Goal: Information Seeking & Learning: Learn about a topic

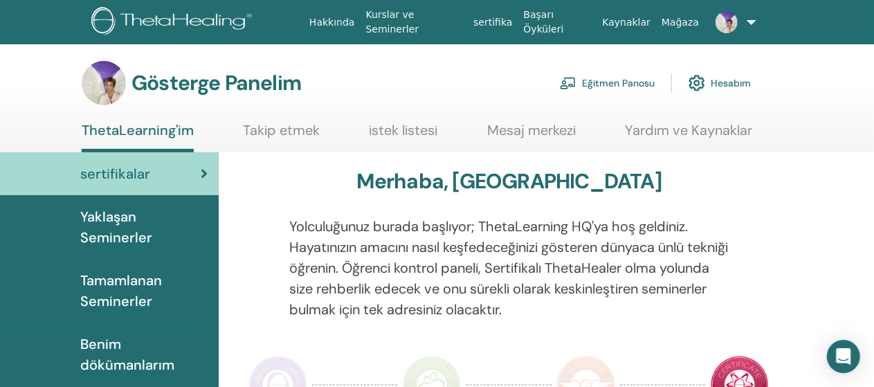
click at [156, 280] on font "Tamamlanan Seminerler" at bounding box center [121, 290] width 82 height 39
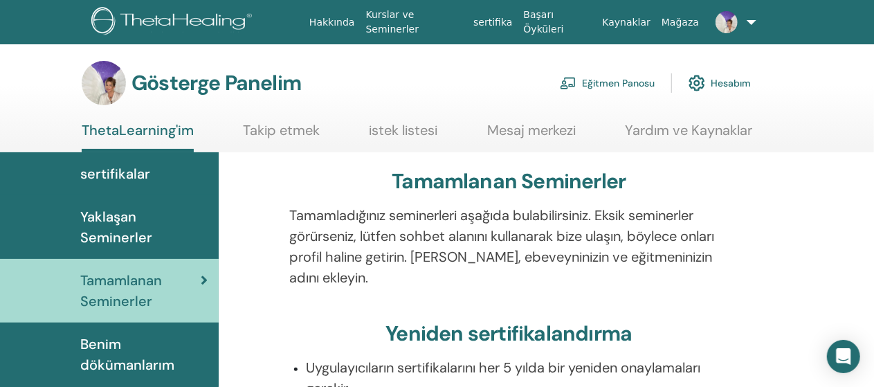
click at [141, 238] on font "Yaklaşan Seminerler" at bounding box center [116, 227] width 72 height 39
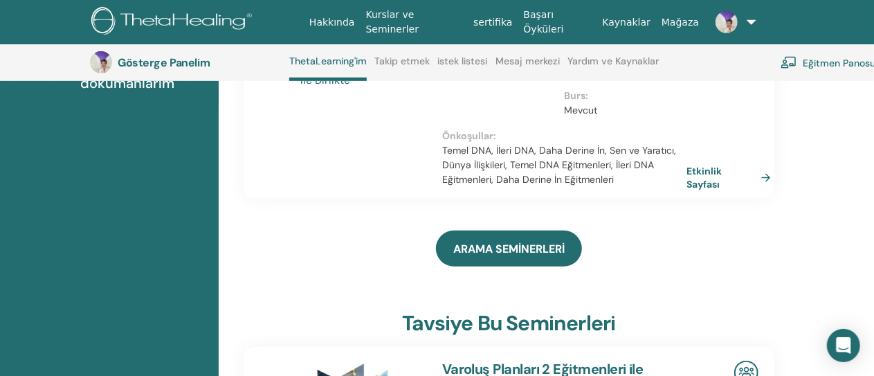
scroll to position [318, 0]
click at [759, 191] on link "Etkinlik Sayfası" at bounding box center [733, 177] width 90 height 27
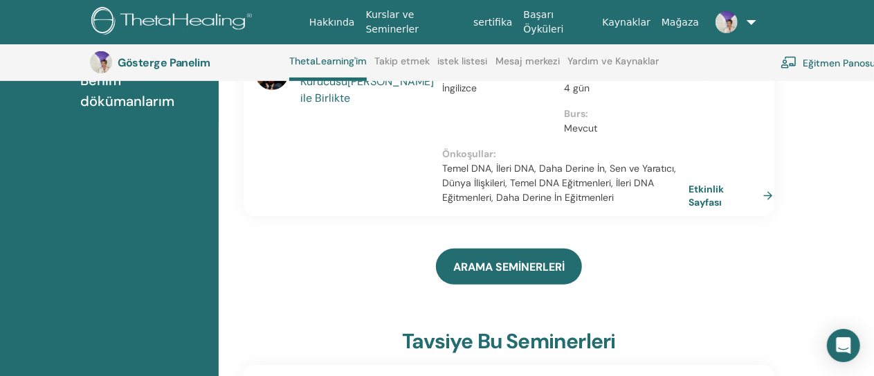
scroll to position [299, 0]
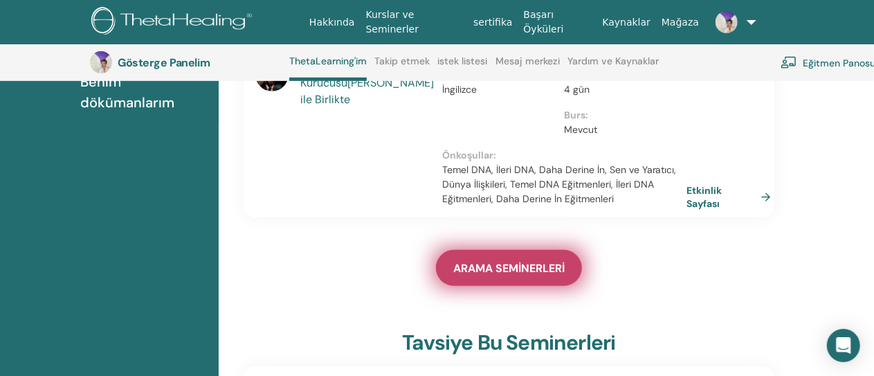
click at [522, 275] on font "ARAMA SEMİNERLERİ" at bounding box center [508, 268] width 111 height 15
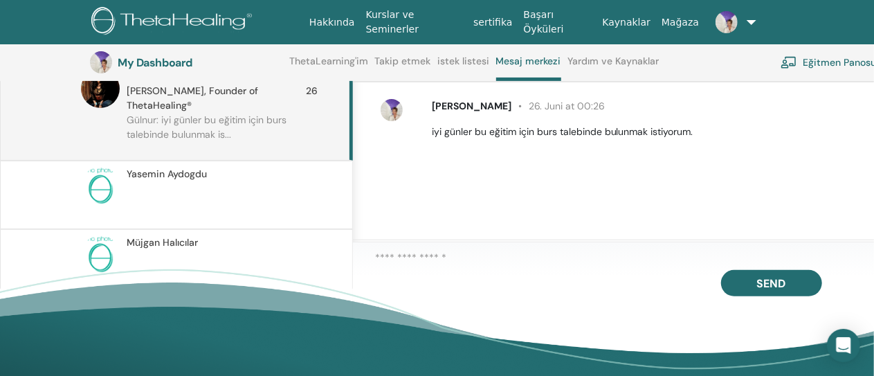
scroll to position [196, 0]
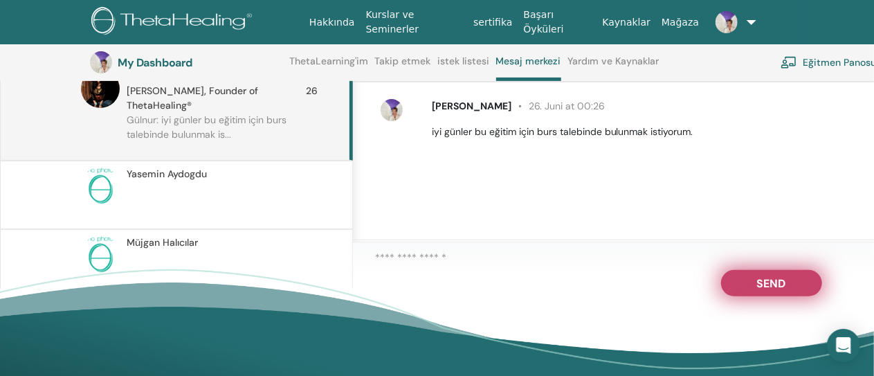
click at [776, 286] on span "Send" at bounding box center [771, 281] width 29 height 10
click at [764, 286] on span "Send" at bounding box center [771, 281] width 29 height 10
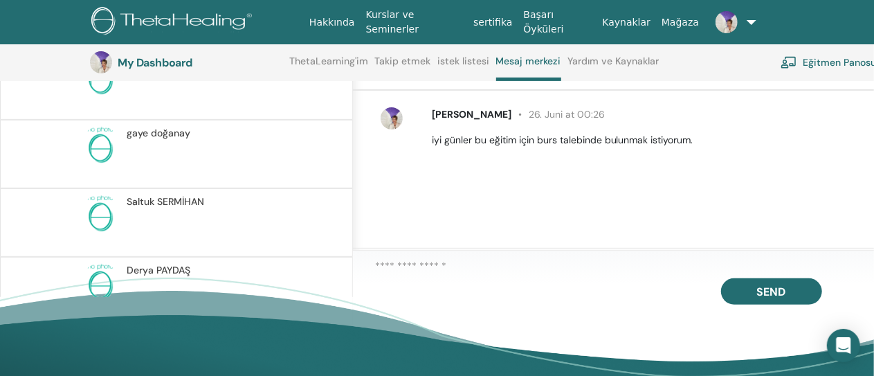
scroll to position [800, 0]
click at [180, 191] on div "Saltuk SERMİHAN" at bounding box center [176, 225] width 353 height 68
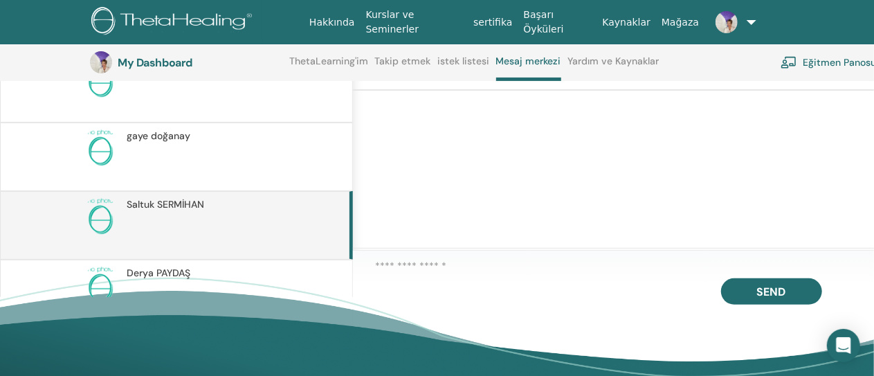
click at [172, 143] on p at bounding box center [227, 164] width 201 height 42
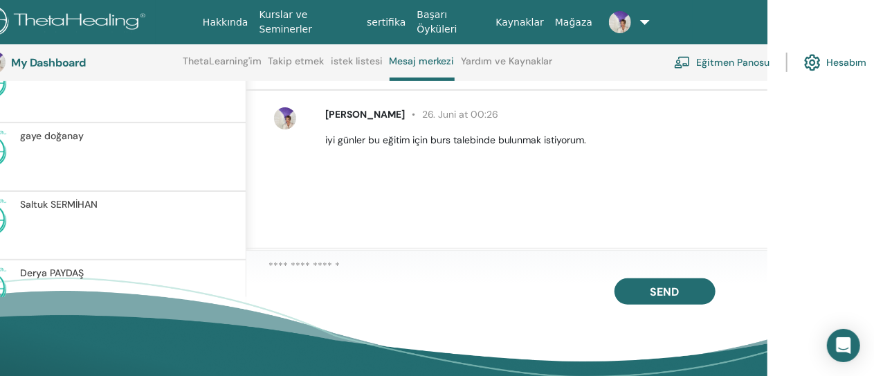
scroll to position [188, 127]
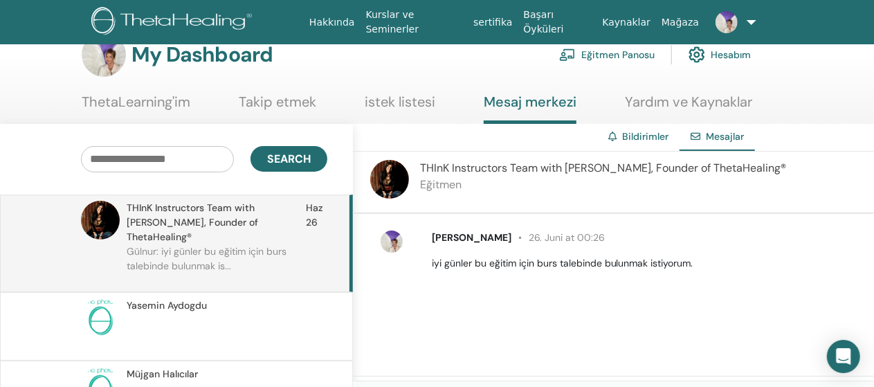
scroll to position [28, 0]
click at [721, 136] on span "Mesajlar" at bounding box center [725, 137] width 38 height 12
click at [643, 133] on link "Bildirimler" at bounding box center [645, 137] width 46 height 12
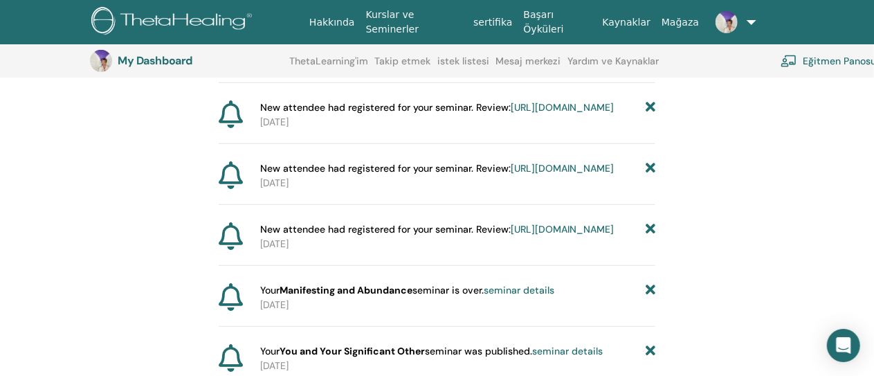
scroll to position [268, 0]
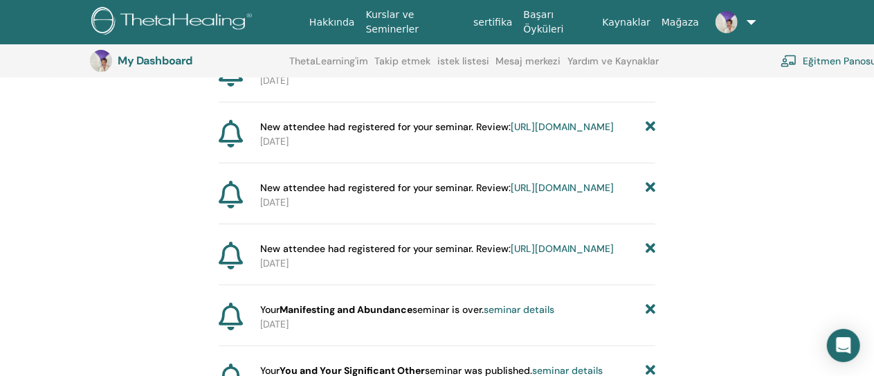
click at [510, 133] on link "[URL][DOMAIN_NAME]" at bounding box center [561, 126] width 103 height 12
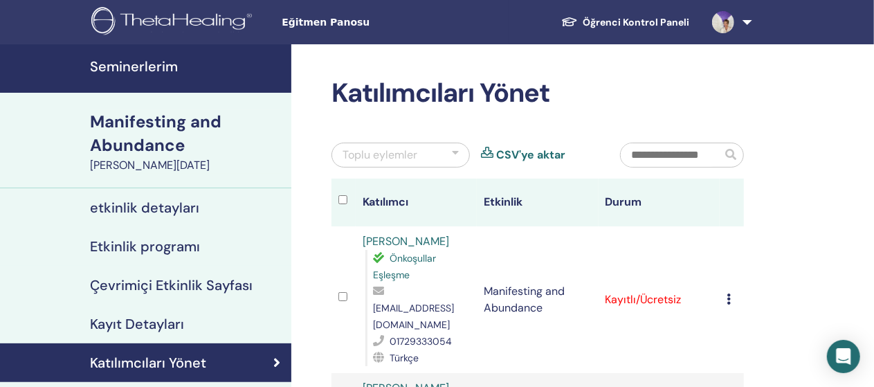
click at [143, 205] on h4 "etkinlik detayları" at bounding box center [144, 207] width 109 height 17
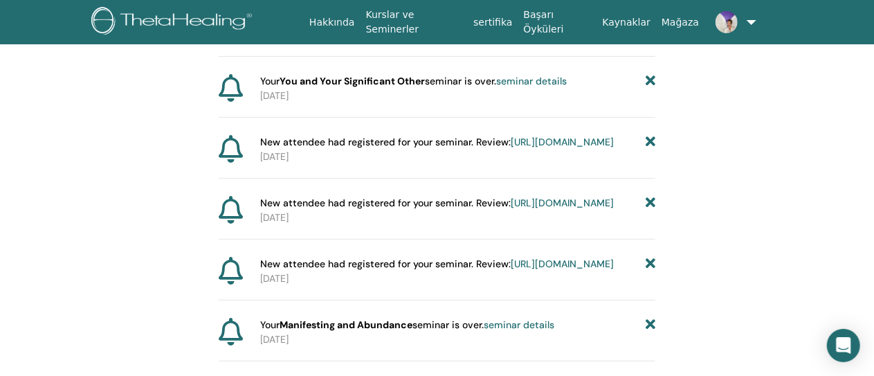
scroll to position [268, 0]
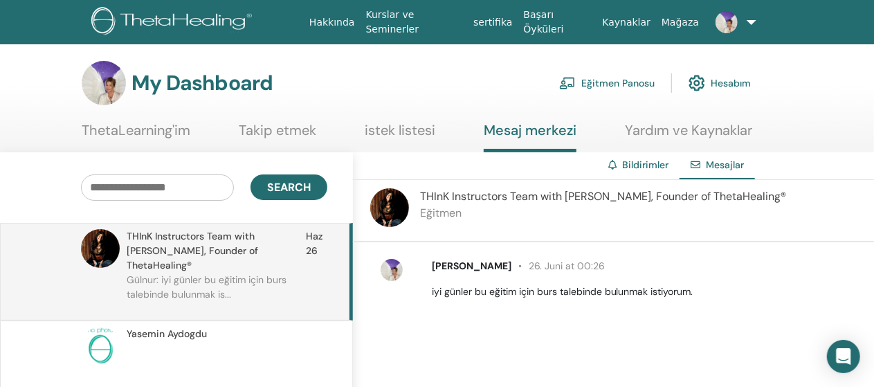
click at [718, 81] on link "Hesabım" at bounding box center [719, 83] width 62 height 30
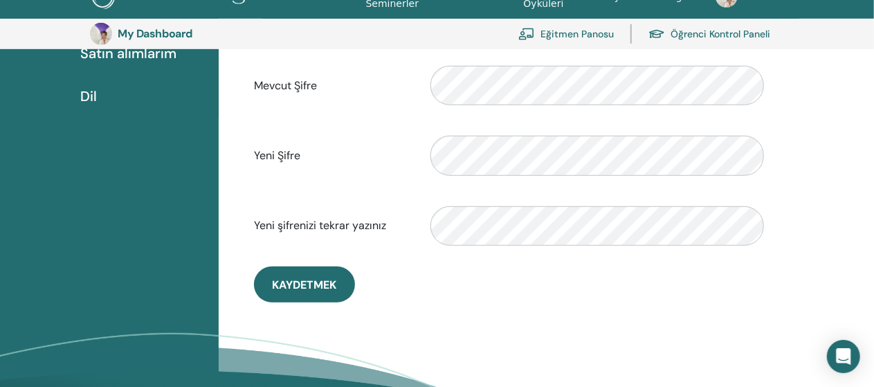
scroll to position [360, 0]
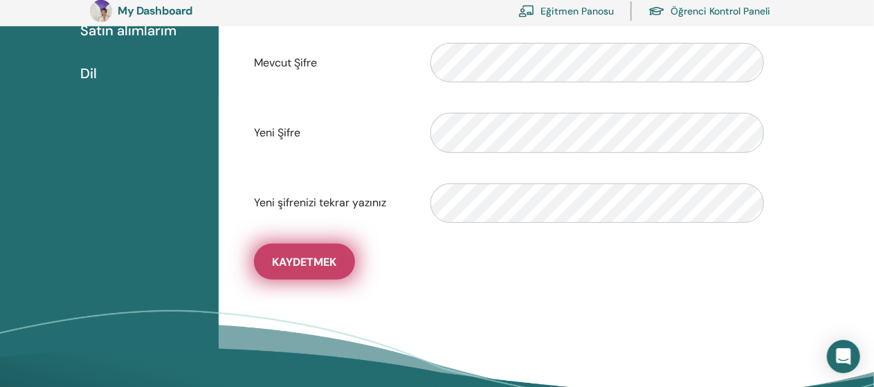
click at [330, 259] on span "Kaydetmek" at bounding box center [304, 262] width 64 height 15
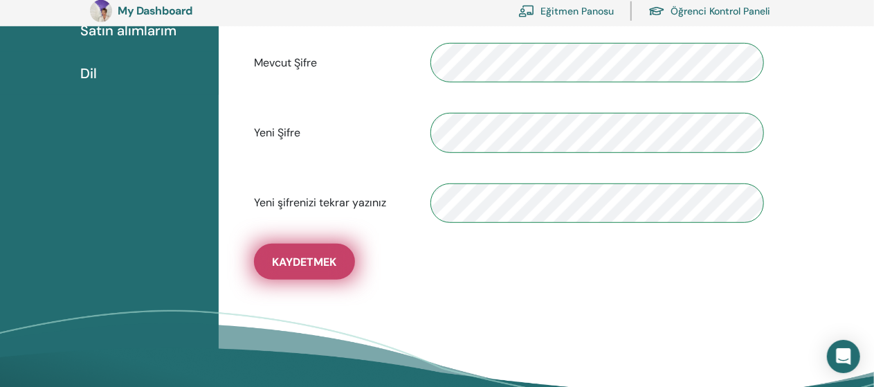
click at [295, 259] on span "Kaydetmek" at bounding box center [304, 262] width 64 height 15
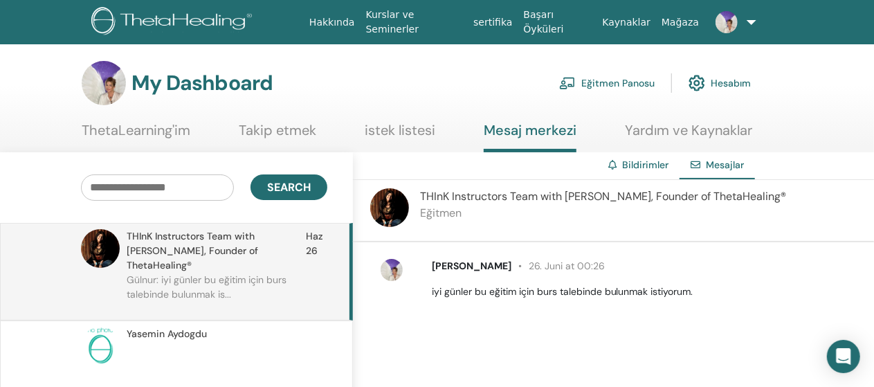
click at [394, 129] on link "istek listesi" at bounding box center [400, 135] width 71 height 27
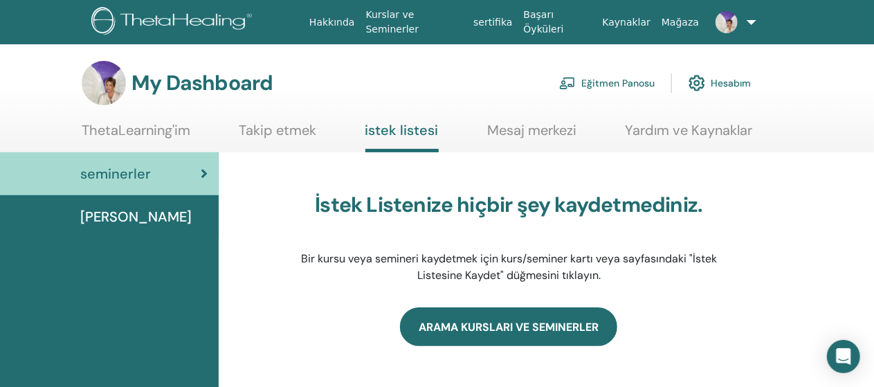
click at [499, 323] on link "Arama Kursları ve Seminerler" at bounding box center [508, 326] width 217 height 39
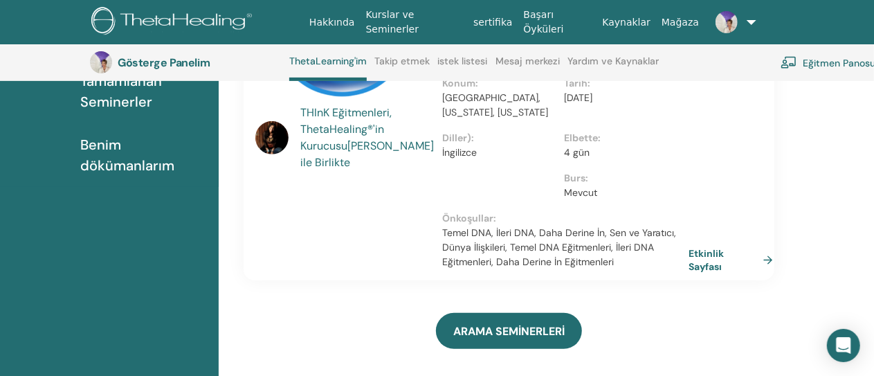
scroll to position [235, 0]
click at [764, 274] on link "Etkinlik Sayfası" at bounding box center [733, 260] width 90 height 27
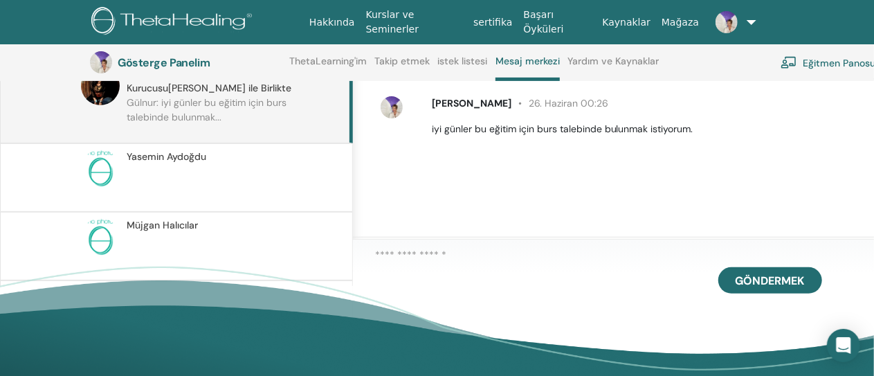
scroll to position [201, 0]
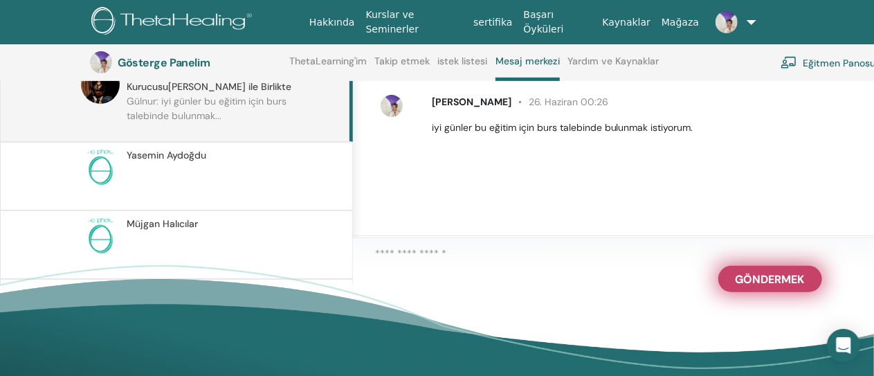
click at [772, 286] on font "Göndermek" at bounding box center [769, 279] width 69 height 15
click at [767, 286] on font "Göndermek" at bounding box center [769, 279] width 69 height 15
click at [767, 285] on font "Göndermek" at bounding box center [769, 279] width 69 height 15
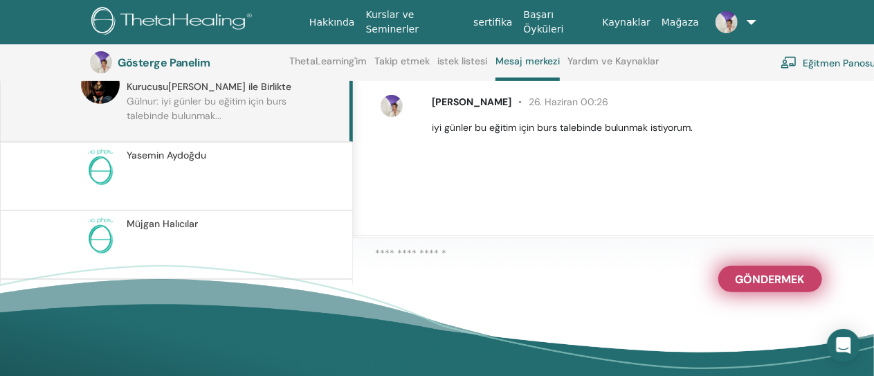
click at [767, 285] on font "Göndermek" at bounding box center [769, 279] width 69 height 15
click at [768, 283] on font "Göndermek" at bounding box center [769, 279] width 69 height 15
click at [768, 284] on font "Göndermek" at bounding box center [769, 279] width 69 height 15
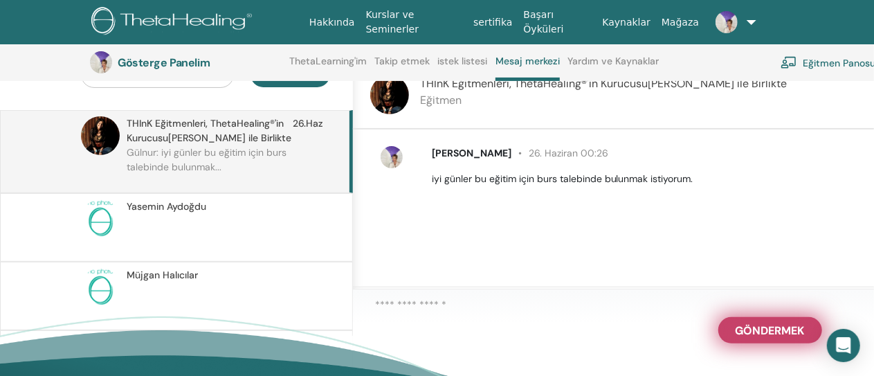
scroll to position [148, 0]
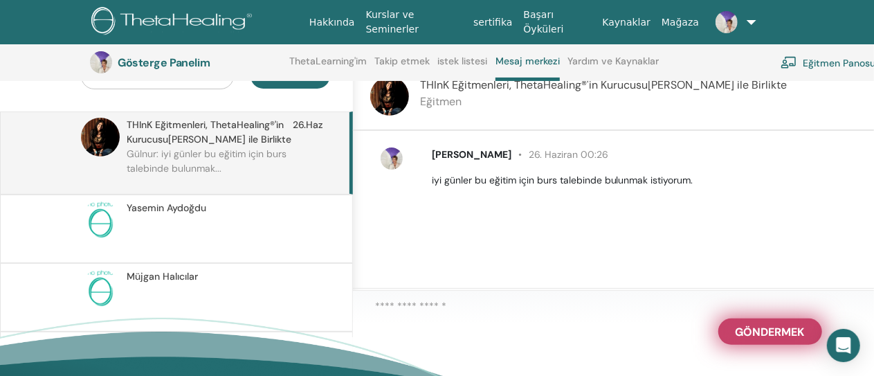
click at [777, 338] on font "Göndermek" at bounding box center [769, 331] width 69 height 15
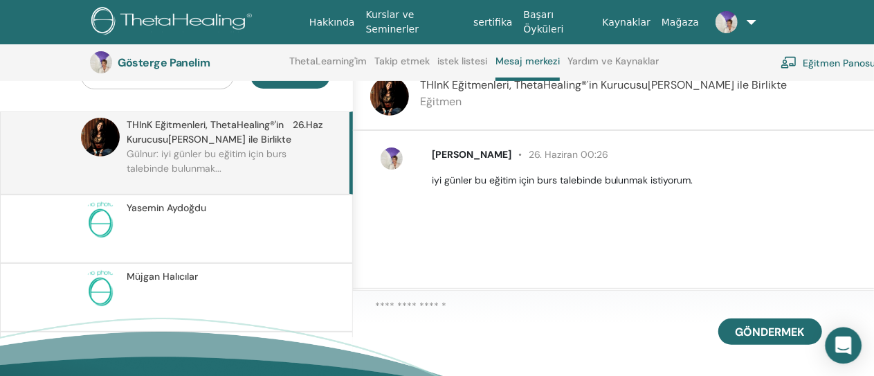
click at [849, 345] on icon "Open Intercom Messenger" at bounding box center [843, 345] width 16 height 18
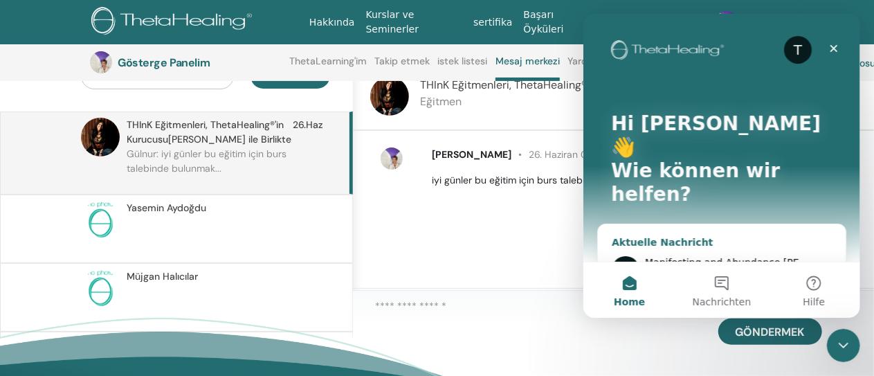
scroll to position [0, 0]
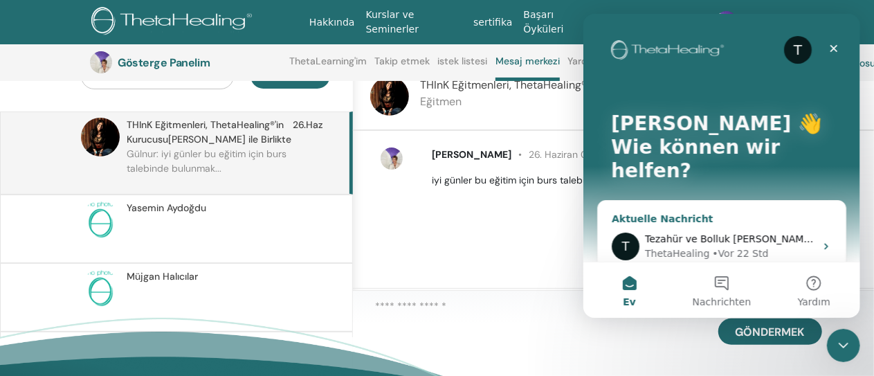
click at [823, 243] on icon "Intercom Messenger" at bounding box center [824, 246] width 3 height 6
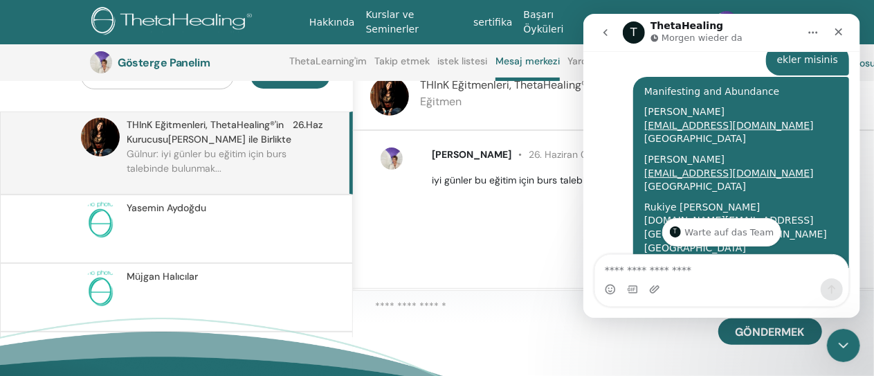
scroll to position [579, 0]
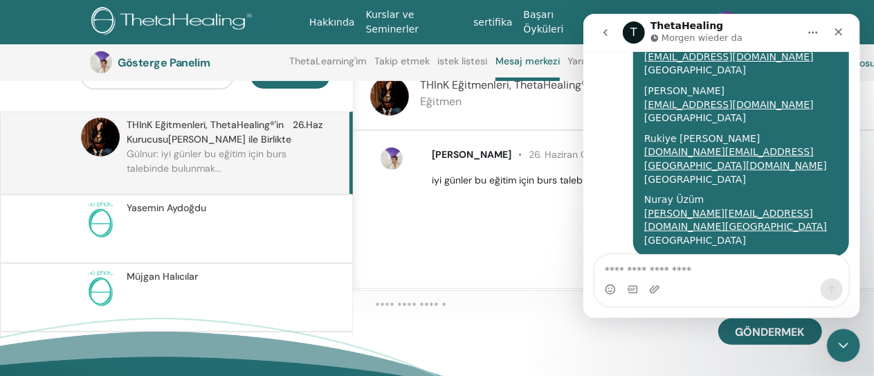
click at [627, 266] on textarea "Nachricht senden..." at bounding box center [720, 267] width 253 height 24
click at [632, 273] on textarea "*****" at bounding box center [721, 267] width 254 height 24
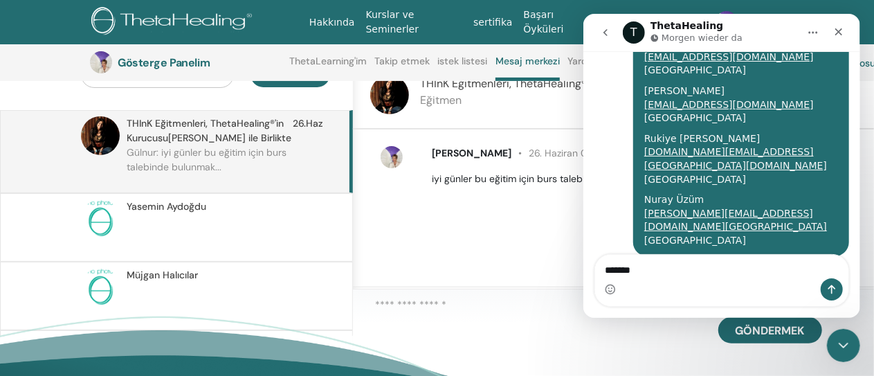
scroll to position [156, 0]
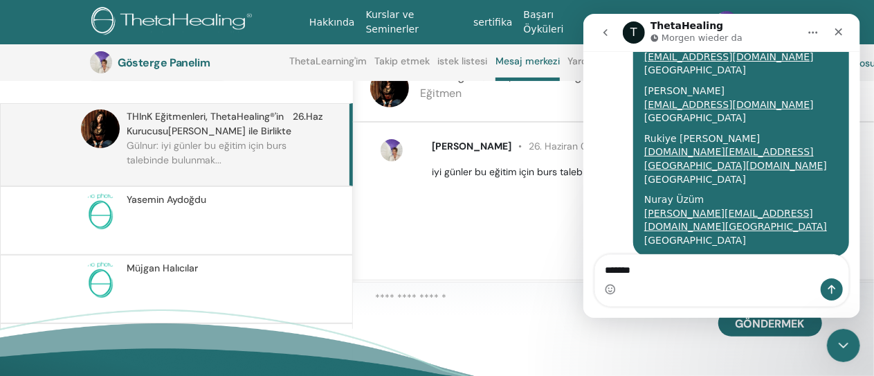
click at [639, 270] on textarea "*****" at bounding box center [721, 267] width 254 height 24
click at [527, 250] on div "Gülnur Korkmaz 26. Haziran 00:26 iyi günler bu eğitim için burs talebinde bulun…" at bounding box center [613, 201] width 521 height 158
click at [643, 276] on textarea "*****" at bounding box center [721, 267] width 254 height 24
type textarea "*"
click at [838, 30] on icon "Schließen" at bounding box center [838, 32] width 8 height 8
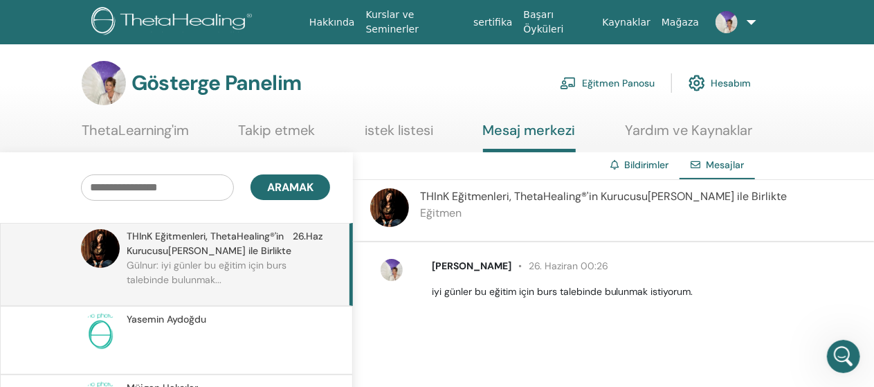
scroll to position [541, 0]
click at [472, 100] on div "Gösterge Panelim Eğitmen Panosu Hesabım" at bounding box center [416, 83] width 669 height 44
click at [360, 116] on section "Gösterge Panelim Eğitmen Panosu Hesabım ThetaLearning'im Takip etmek istek list…" at bounding box center [437, 106] width 874 height 91
click at [431, 101] on div "Gösterge Panelim Eğitmen Panosu Hesabım" at bounding box center [416, 83] width 669 height 44
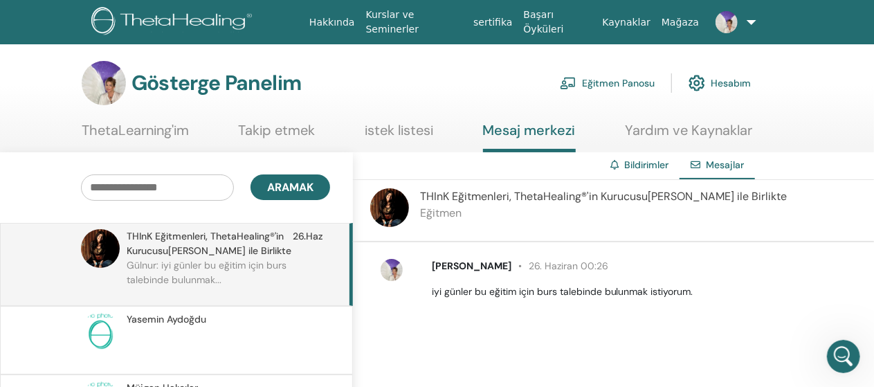
click at [431, 101] on div "Gösterge Panelim Eğitmen Panosu Hesabım" at bounding box center [416, 83] width 669 height 44
click at [357, 92] on div "Gösterge Panelim Eğitmen Panosu Hesabım" at bounding box center [416, 83] width 669 height 44
click at [396, 99] on div "Gösterge Panelim Eğitmen Panosu Hesabım" at bounding box center [416, 83] width 669 height 44
click at [637, 163] on font "Bildirimler" at bounding box center [646, 164] width 44 height 12
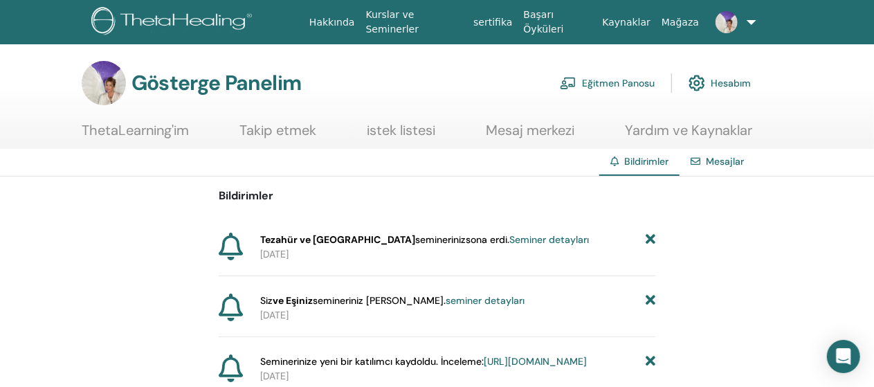
click at [649, 132] on font "Yardım ve Kaynaklar" at bounding box center [688, 130] width 127 height 18
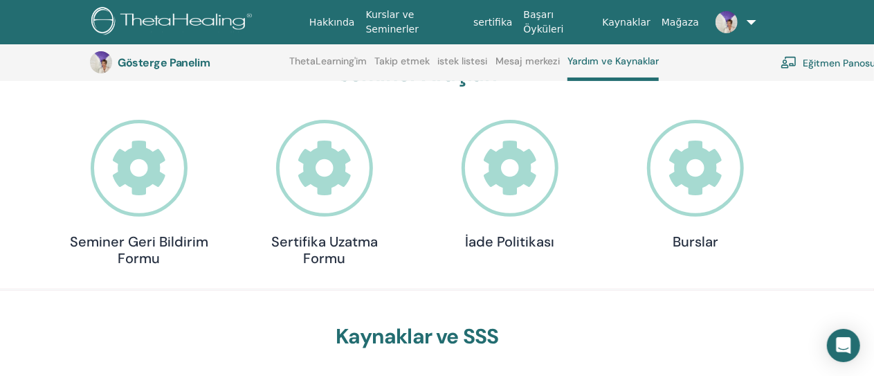
scroll to position [162, 0]
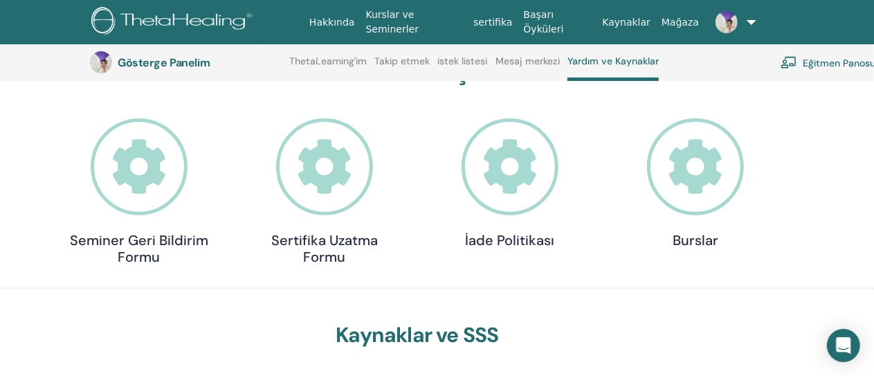
click at [703, 198] on icon at bounding box center [696, 167] width 98 height 98
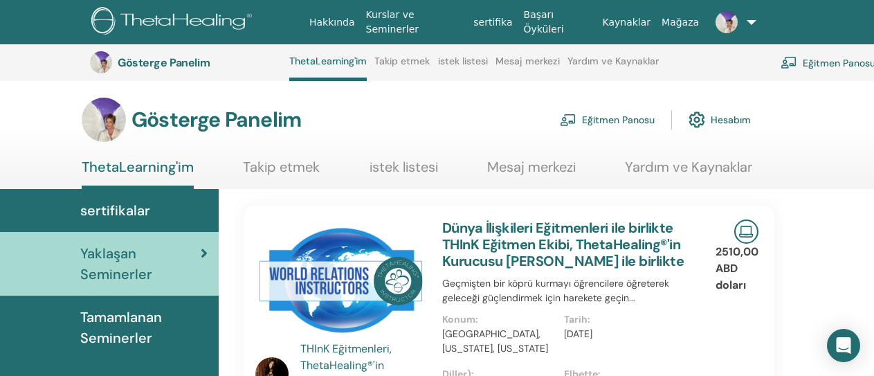
scroll to position [235, 0]
